Goal: Task Accomplishment & Management: Manage account settings

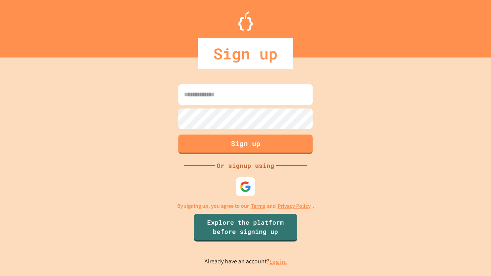
click at [278, 262] on link "Log in." at bounding box center [278, 262] width 18 height 8
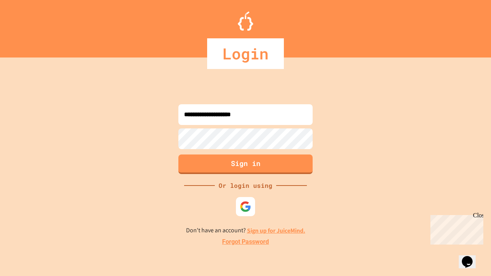
type input "**********"
